Goal: Task Accomplishment & Management: Use online tool/utility

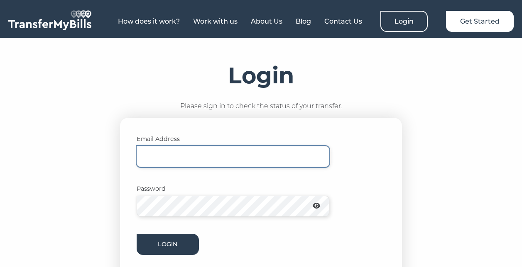
click at [239, 147] on input "Email Address" at bounding box center [233, 156] width 193 height 21
type input "[PERSON_NAME][EMAIL_ADDRESS][PERSON_NAME][DOMAIN_NAME]"
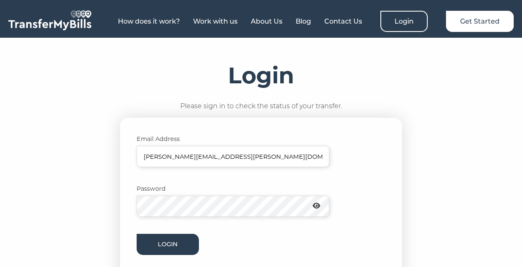
click at [206, 218] on form "Email Address [PERSON_NAME][EMAIL_ADDRESS][PERSON_NAME][DOMAIN_NAME] Password L…" at bounding box center [261, 208] width 249 height 147
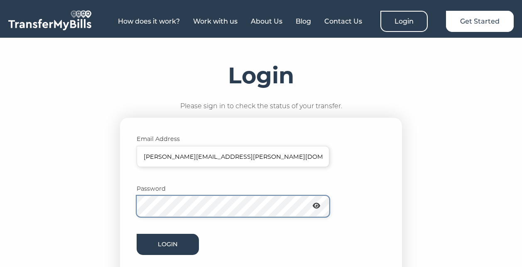
click at [137, 234] on button "Login" at bounding box center [168, 244] width 62 height 21
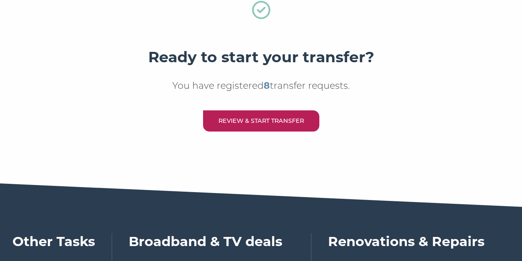
scroll to position [468, 0]
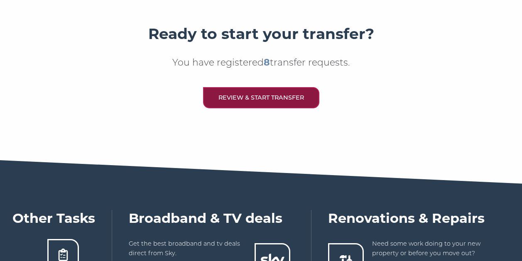
click at [251, 96] on link "Review & Start Transfer" at bounding box center [261, 97] width 116 height 21
